Goal: Task Accomplishment & Management: Manage account settings

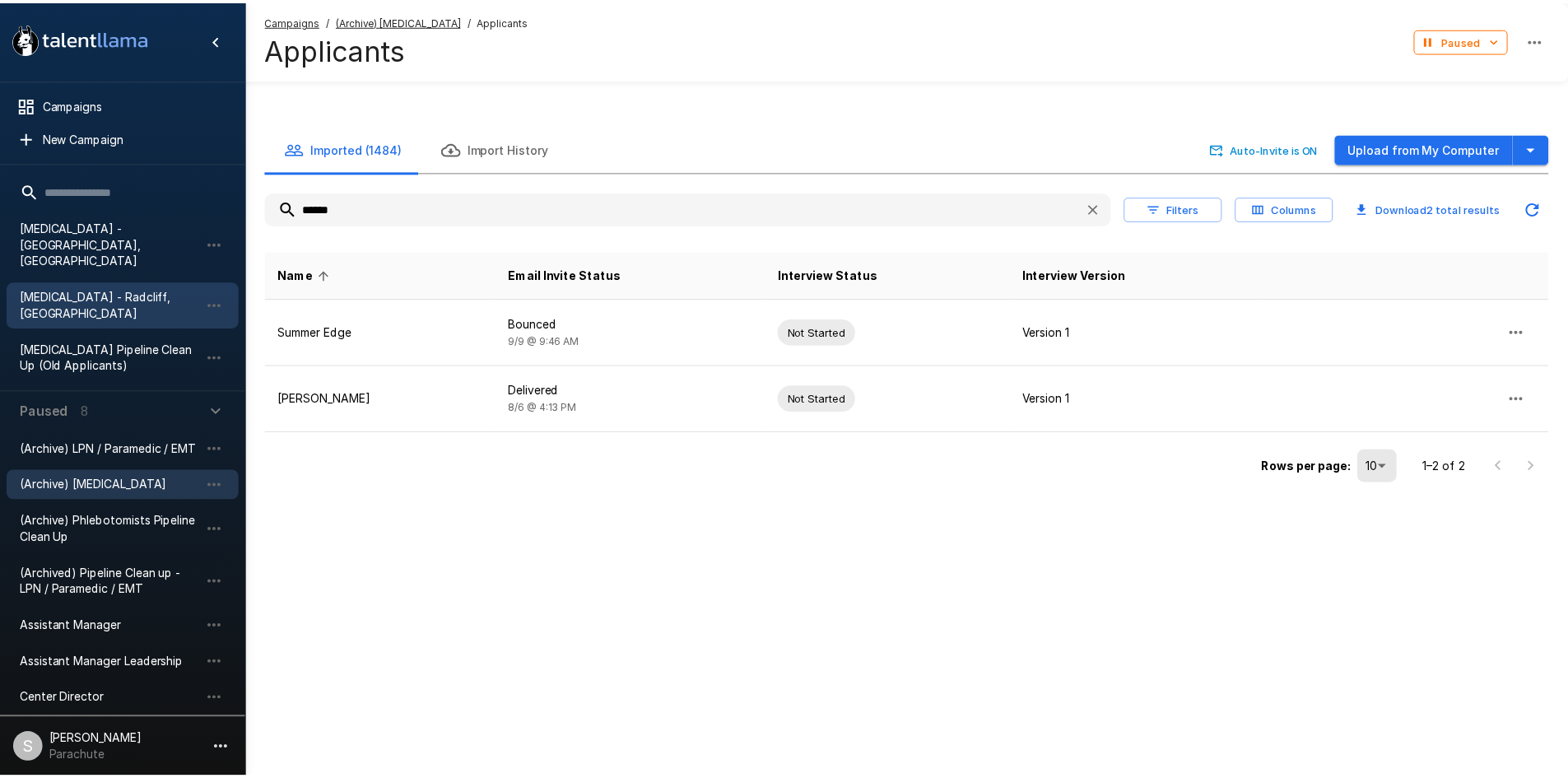
scroll to position [392, 0]
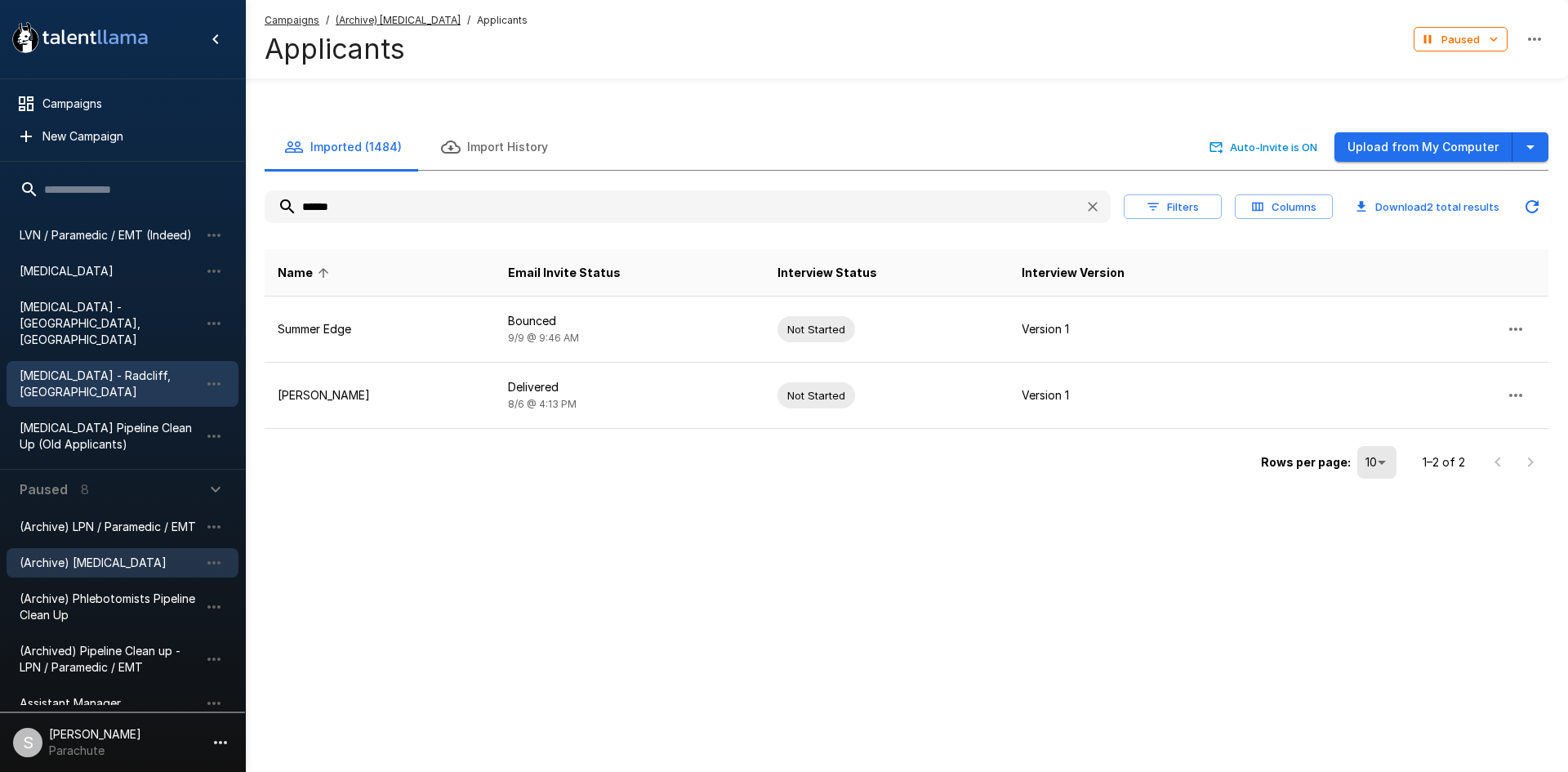
click at [85, 264] on span "[MEDICAL_DATA]" at bounding box center [109, 271] width 179 height 16
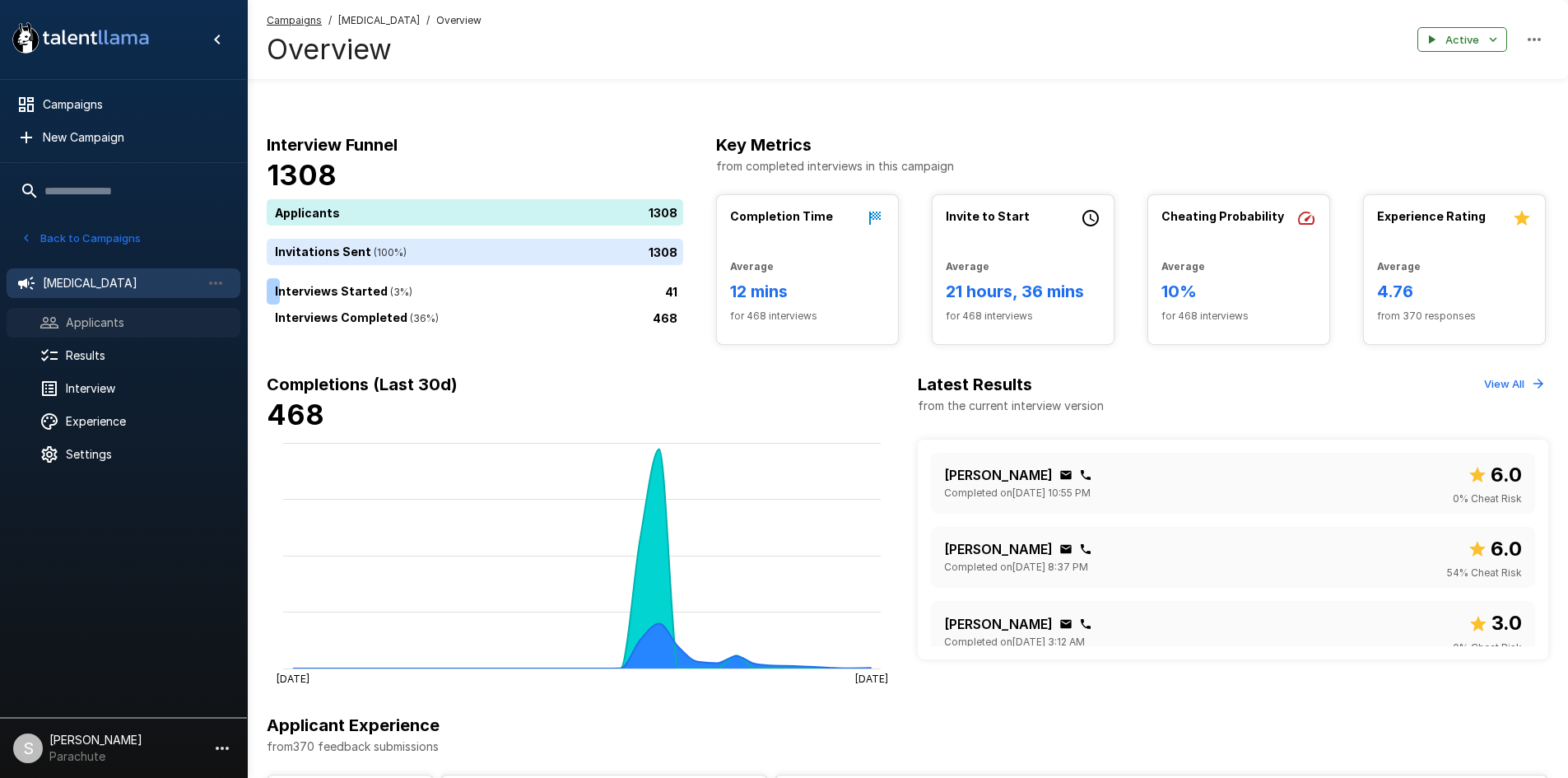
click at [108, 322] on span "Applicants" at bounding box center [147, 323] width 162 height 17
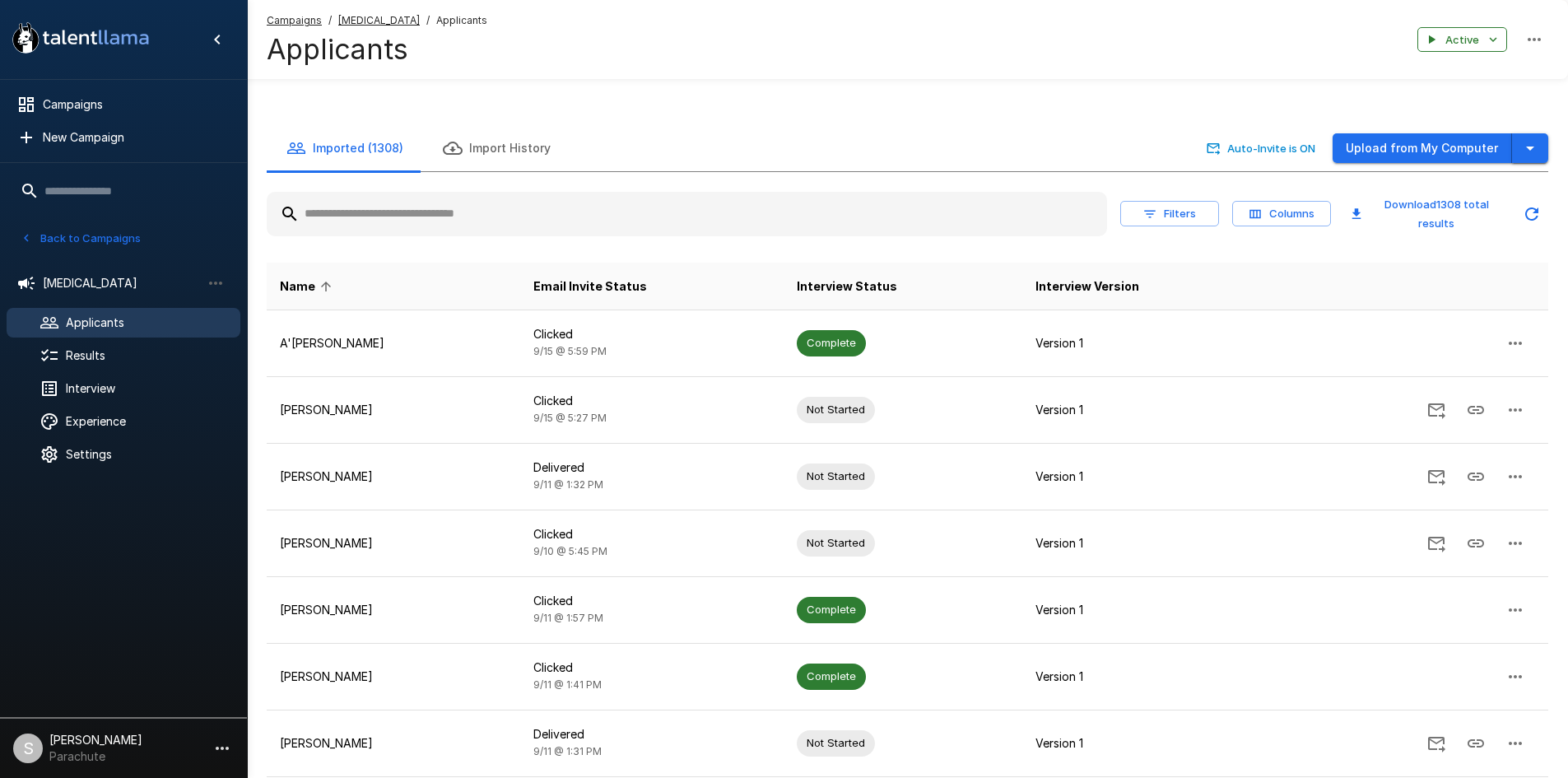
click at [1536, 143] on icon "button" at bounding box center [1531, 148] width 20 height 20
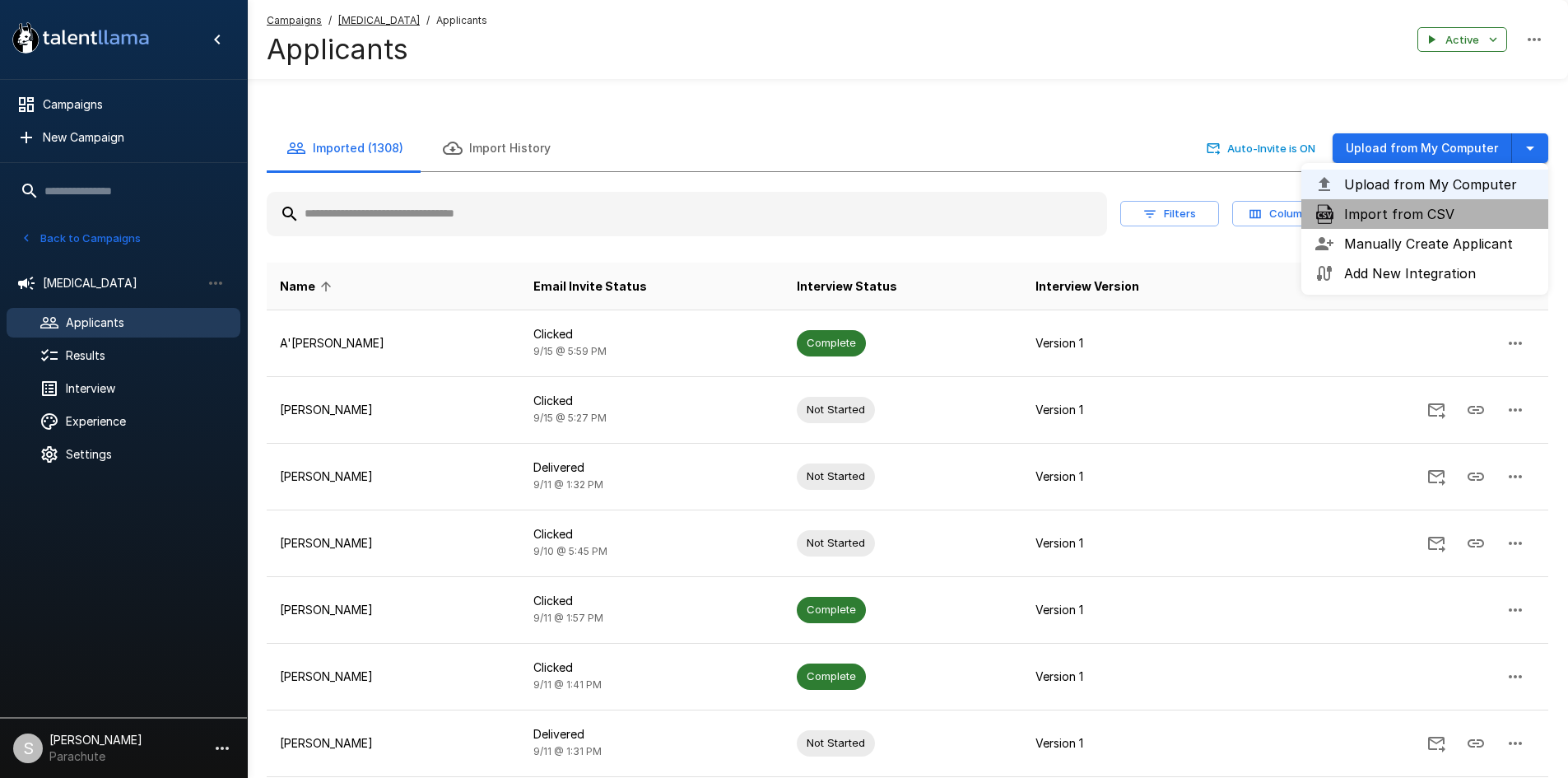
click at [1429, 226] on li "Import from CSV" at bounding box center [1425, 214] width 247 height 30
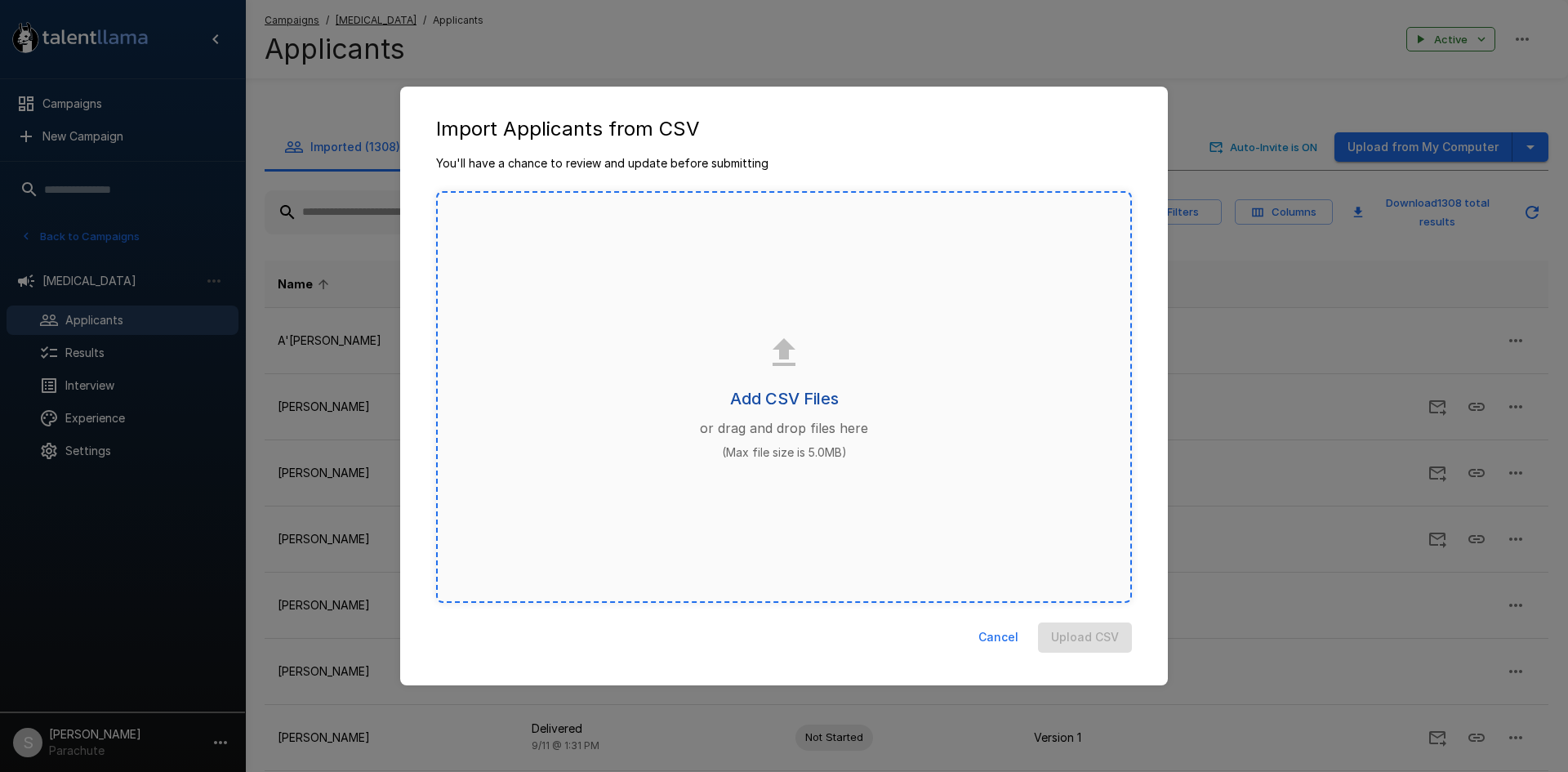
click at [763, 395] on h6 "Add CSV Files" at bounding box center [784, 399] width 109 height 26
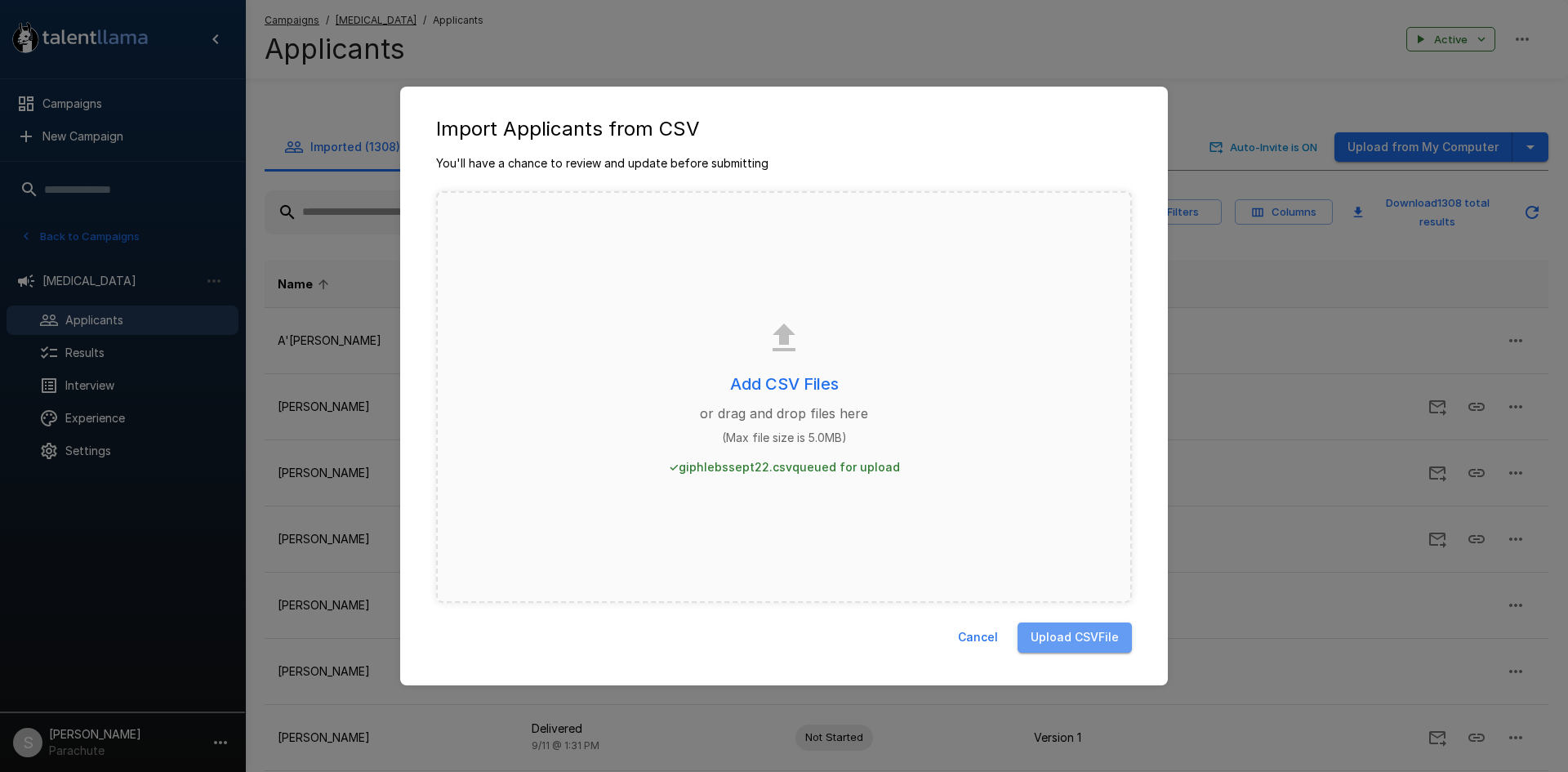
click at [1060, 629] on button "Upload CSV File" at bounding box center [1074, 637] width 115 height 30
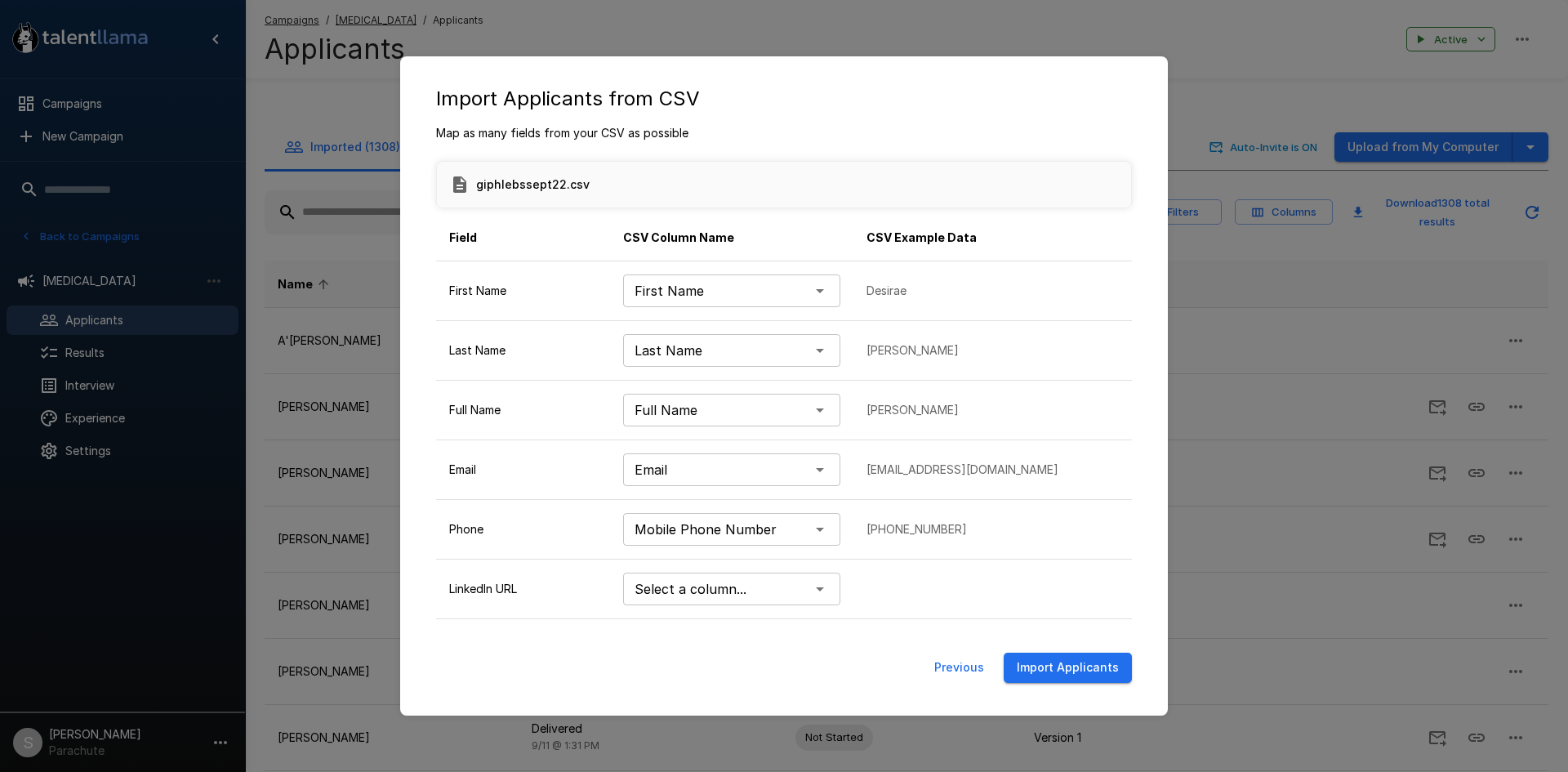
click at [1071, 661] on button "Import Applicants" at bounding box center [1067, 668] width 128 height 30
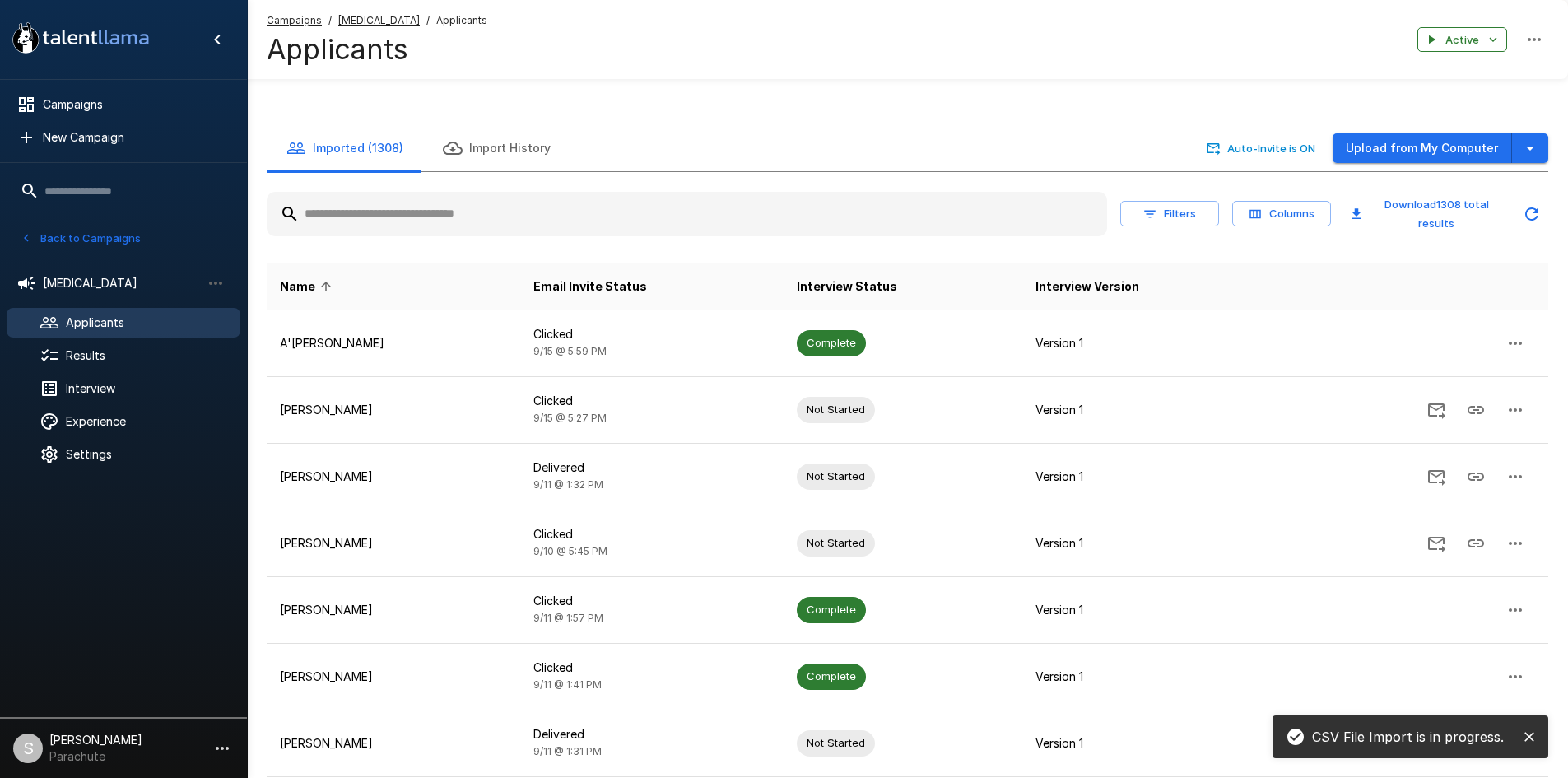
click at [342, 207] on input "text" at bounding box center [687, 214] width 840 height 30
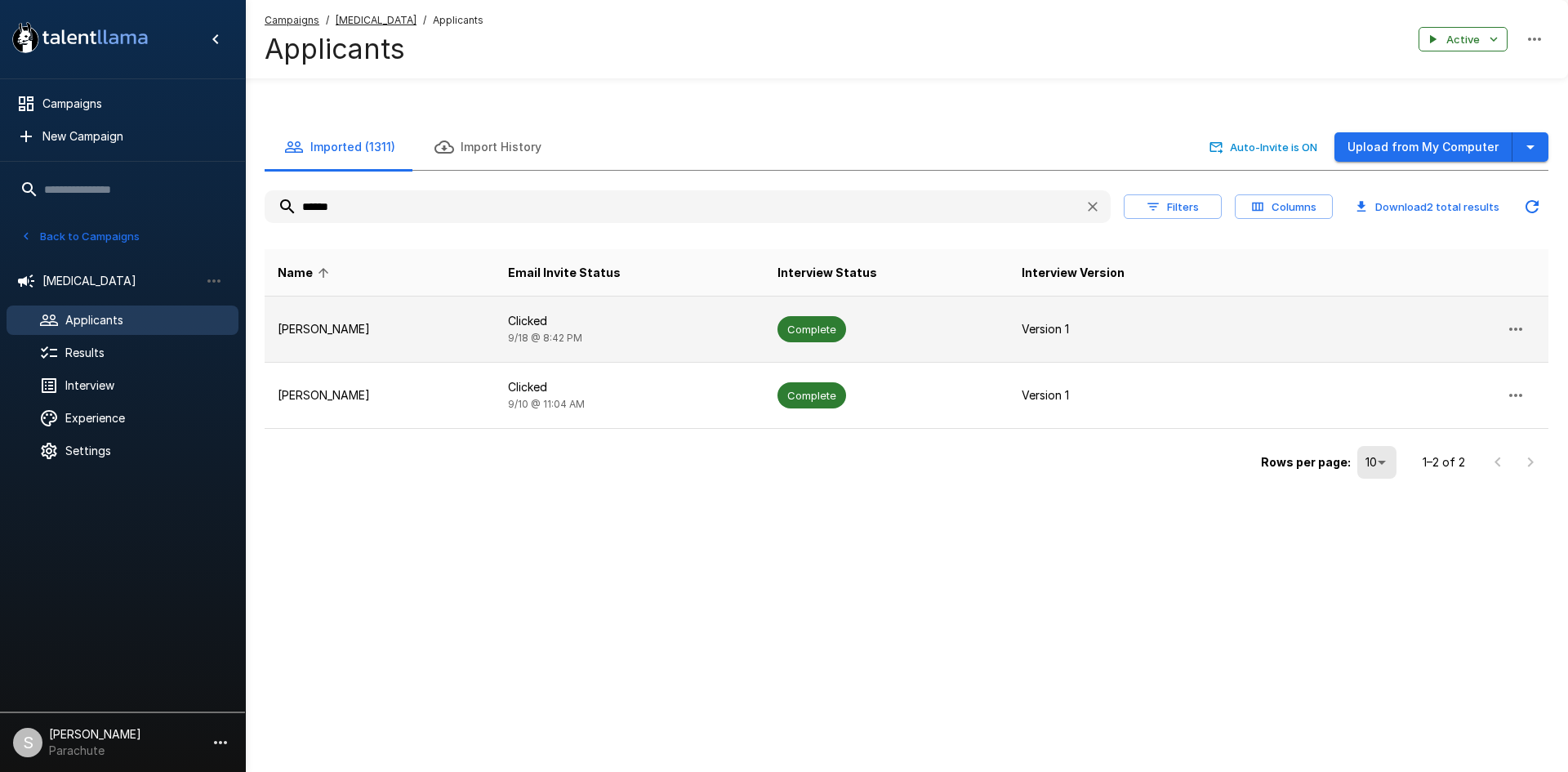
type input "******"
click at [460, 305] on td "[PERSON_NAME]" at bounding box center [379, 330] width 230 height 66
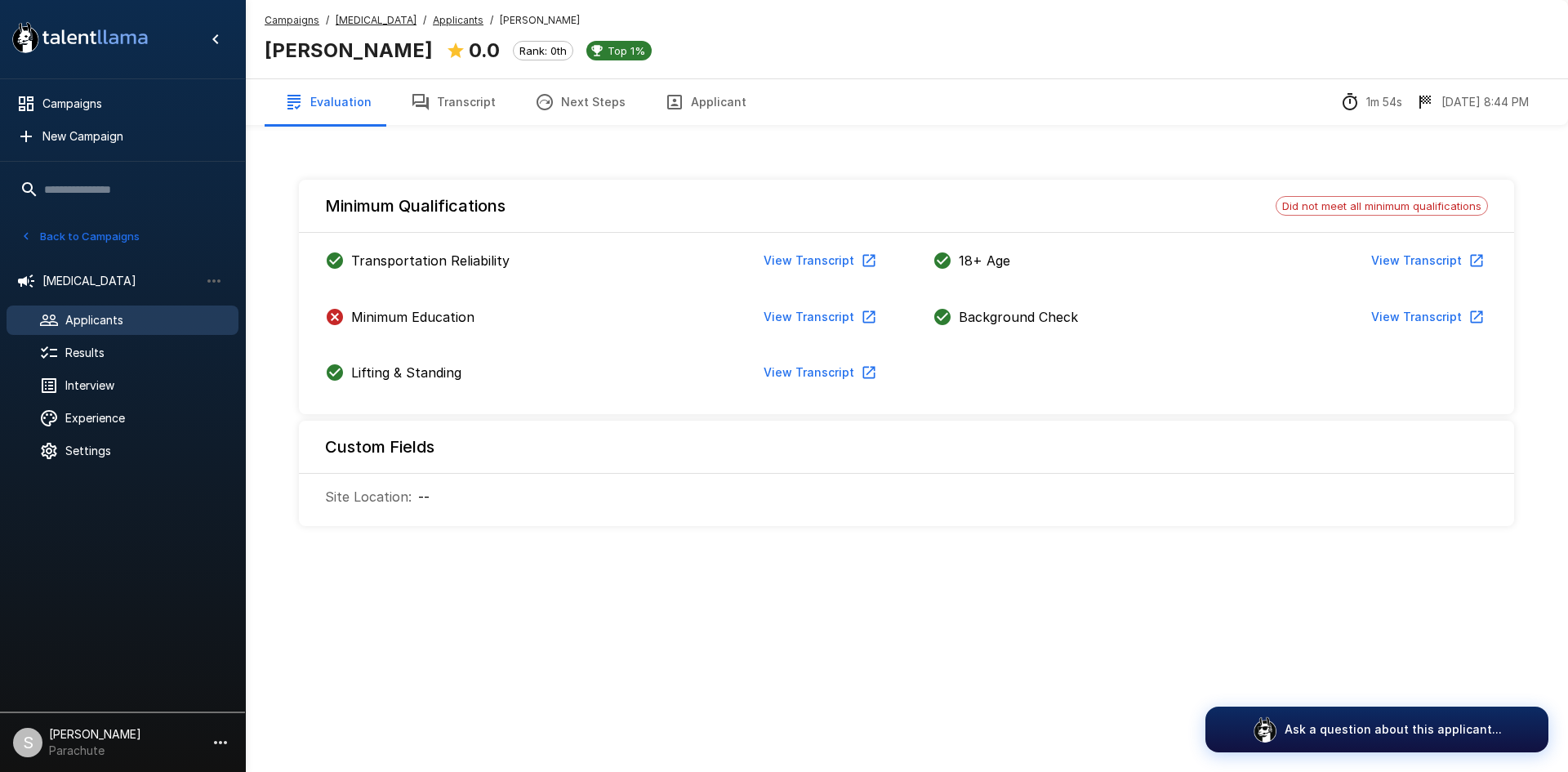
click at [443, 94] on button "Transcript" at bounding box center [453, 102] width 124 height 46
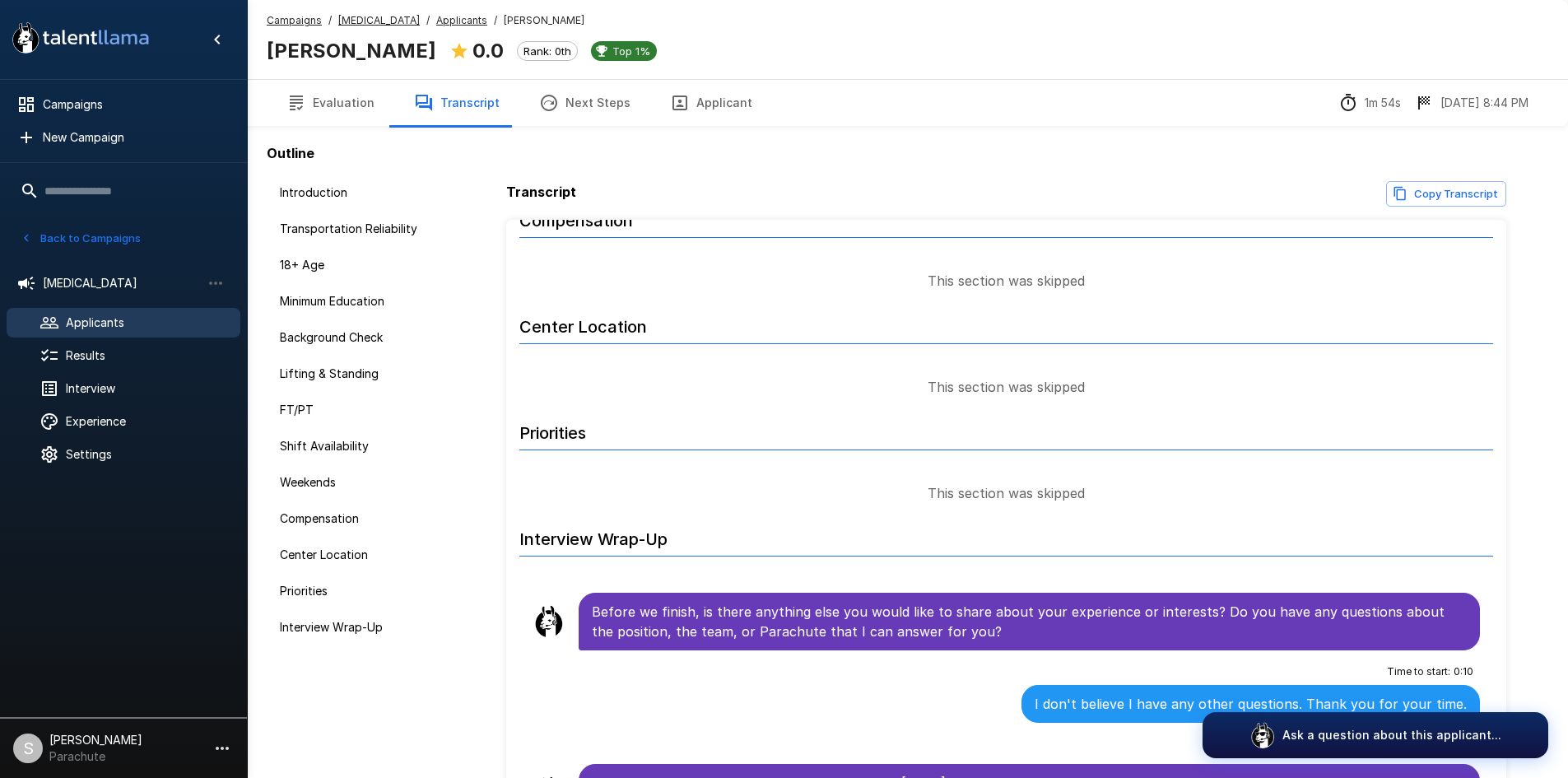
scroll to position [1968, 0]
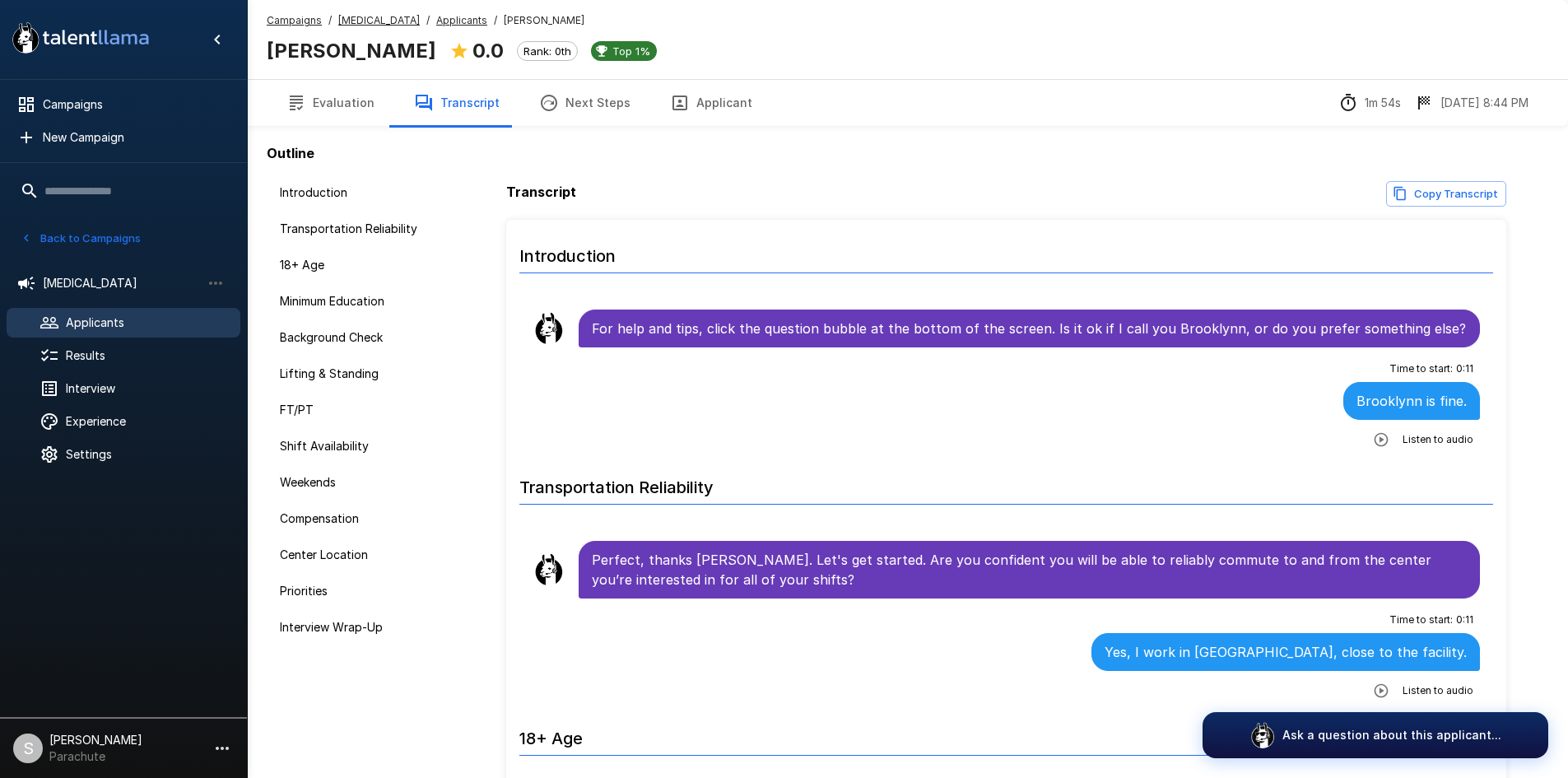
click at [436, 21] on u "Applicants" at bounding box center [462, 20] width 51 height 12
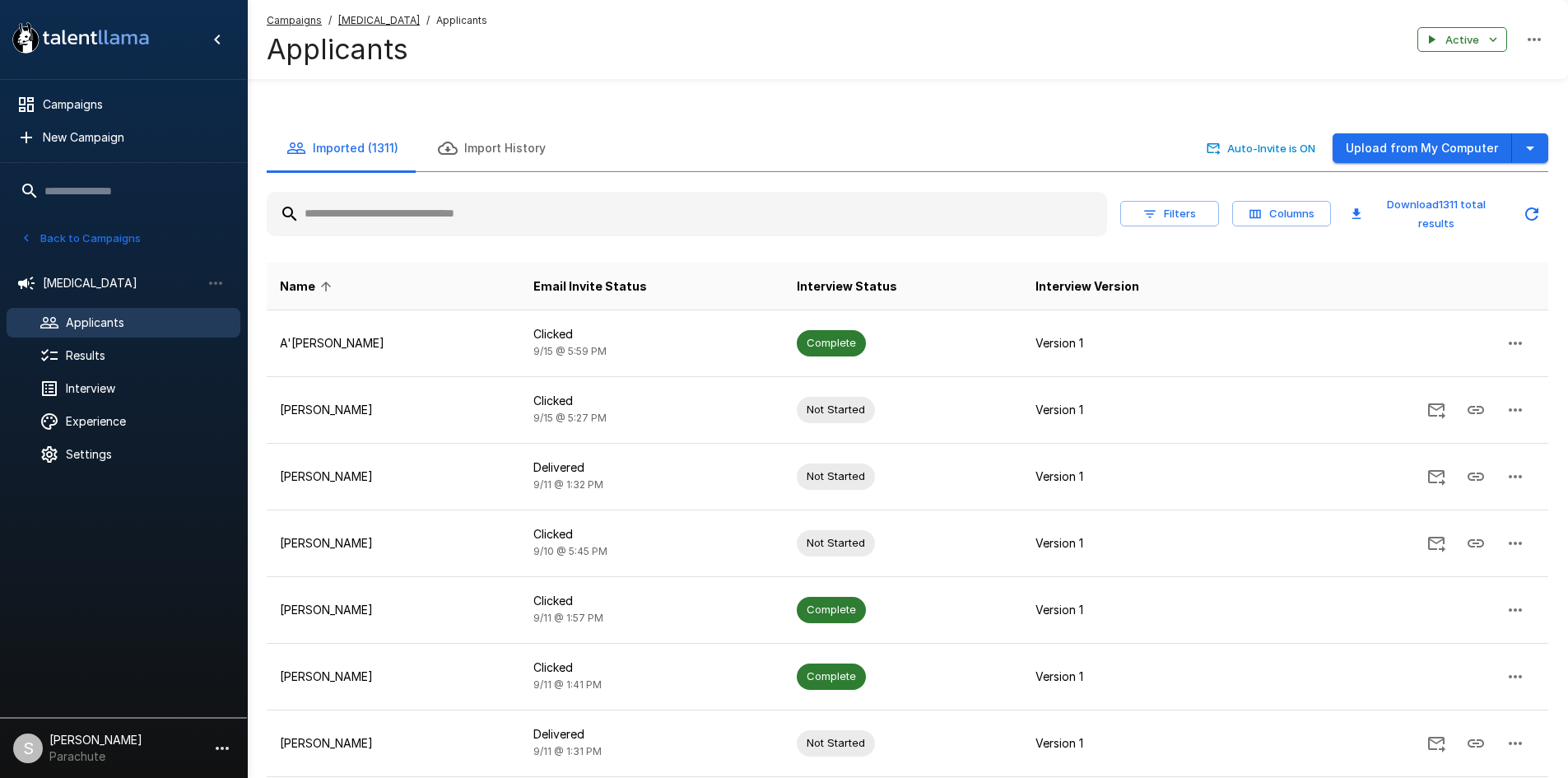
click at [354, 205] on input "text" at bounding box center [687, 214] width 840 height 30
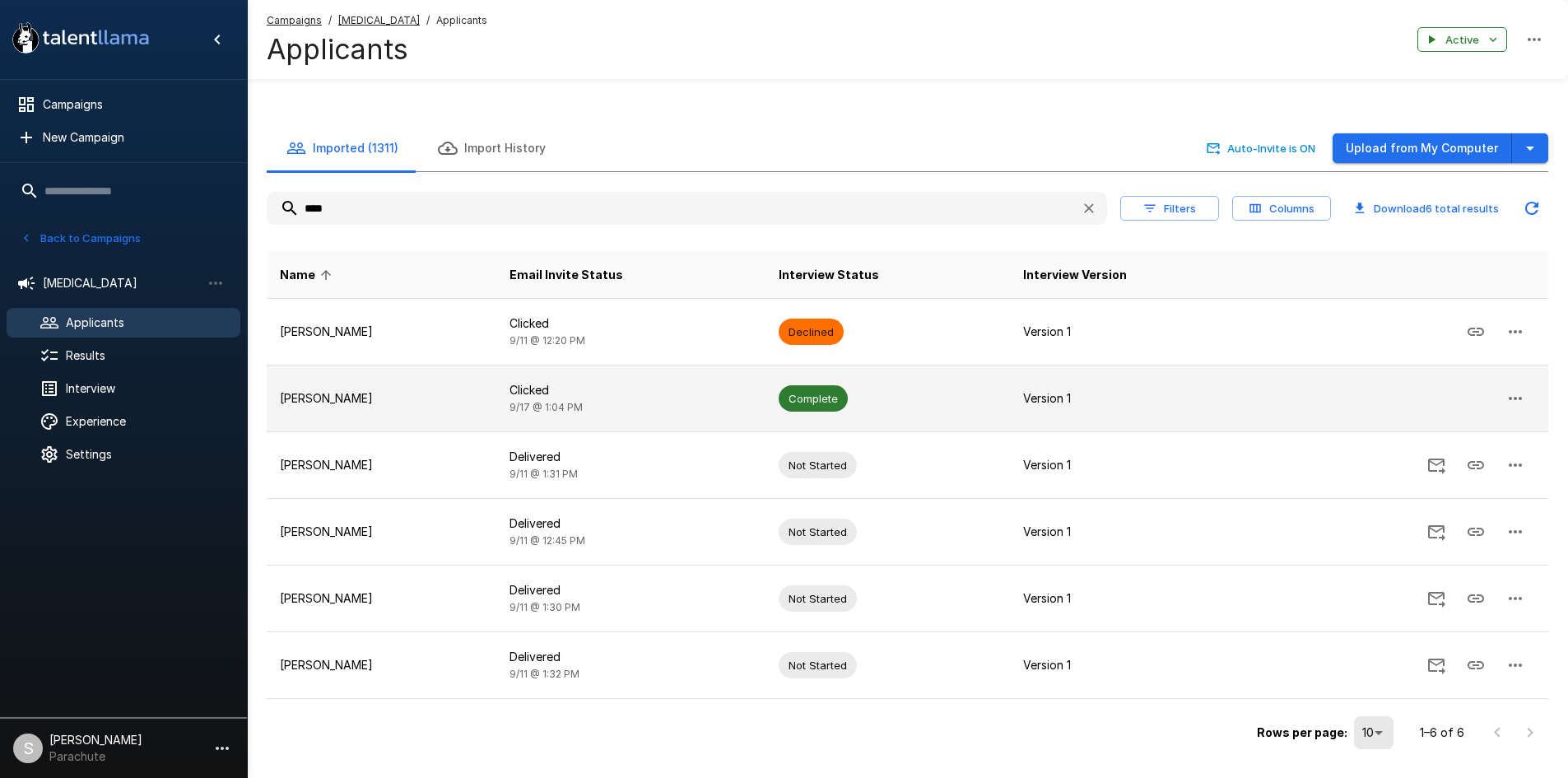
type input "****"
click at [553, 398] on td "Clicked [DATE] 1:04 PM" at bounding box center [631, 399] width 269 height 67
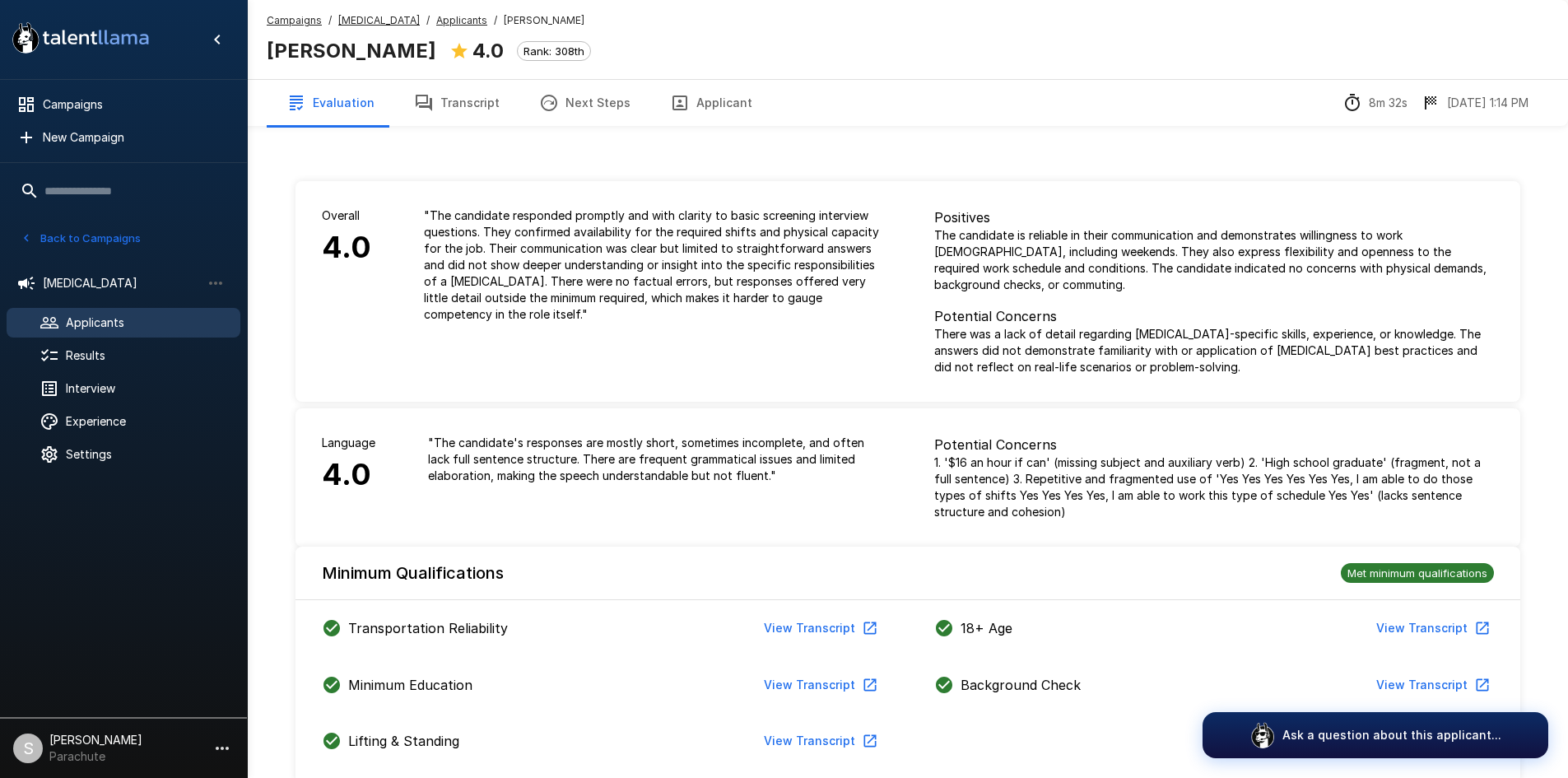
click at [435, 87] on button "Transcript" at bounding box center [457, 103] width 125 height 46
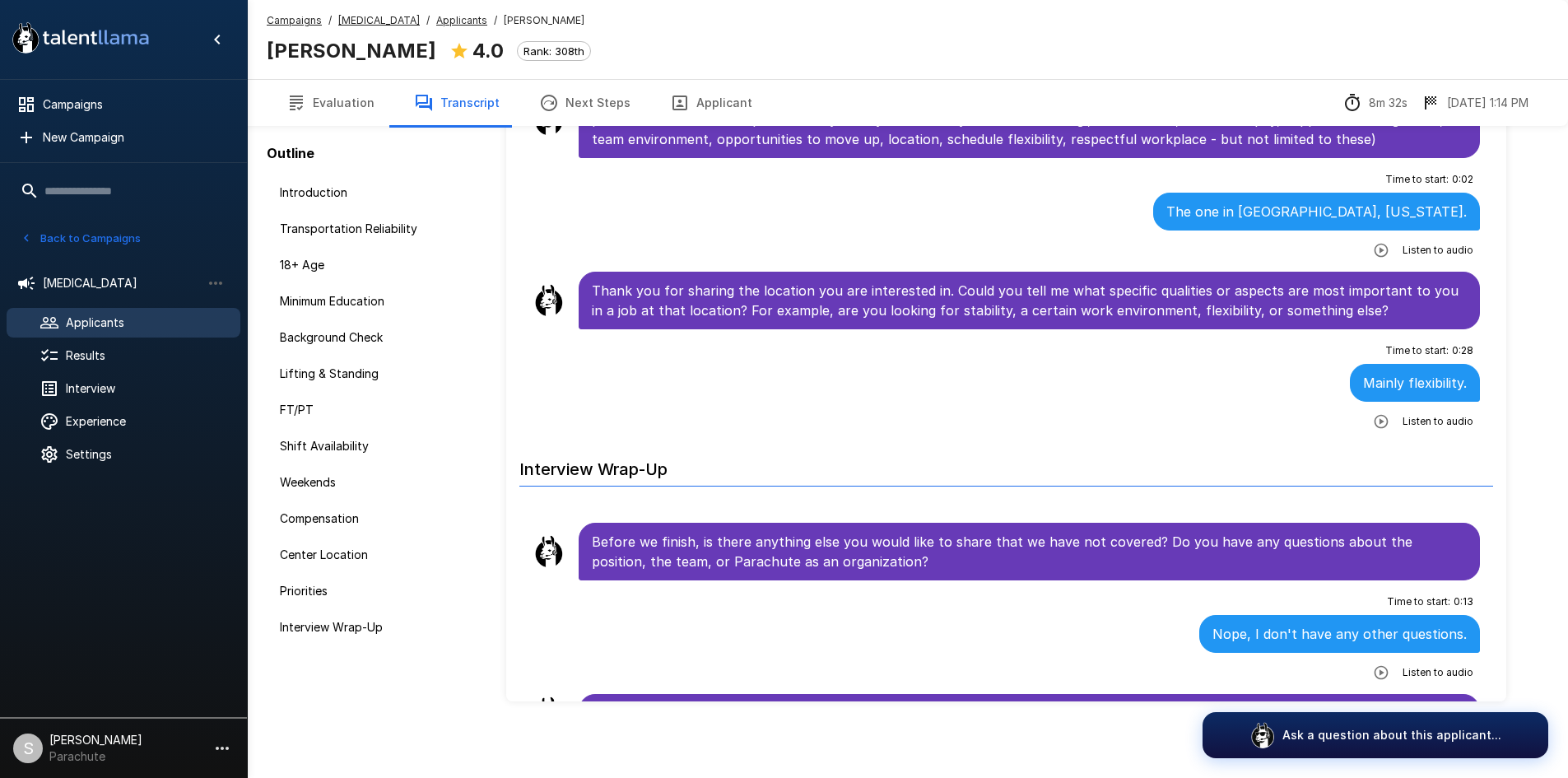
scroll to position [117, 0]
